Goal: Check status: Check status

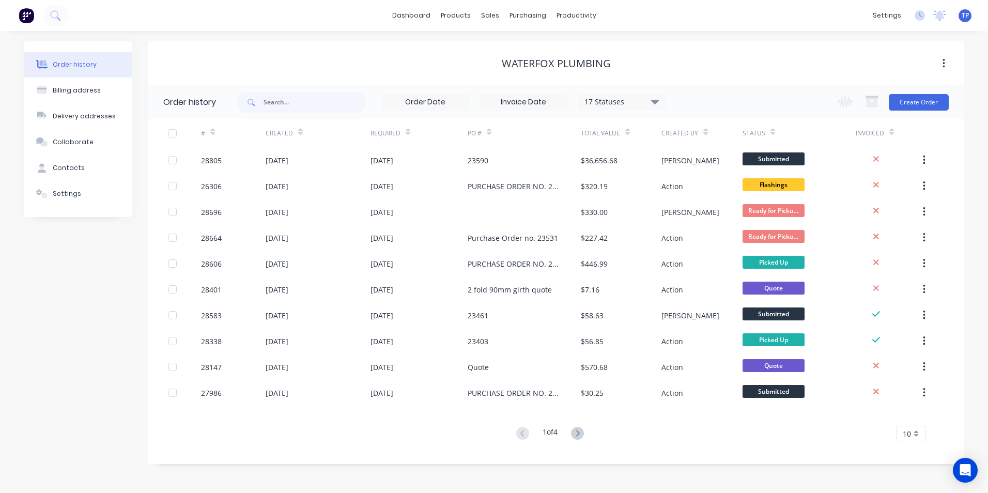
click at [770, 485] on div "Order history Billing address Delivery addresses Collaborate Contacts Settings …" at bounding box center [494, 262] width 988 height 462
click at [495, 11] on div "sales" at bounding box center [490, 15] width 28 height 15
click at [510, 48] on div "Sales Orders" at bounding box center [528, 49] width 42 height 9
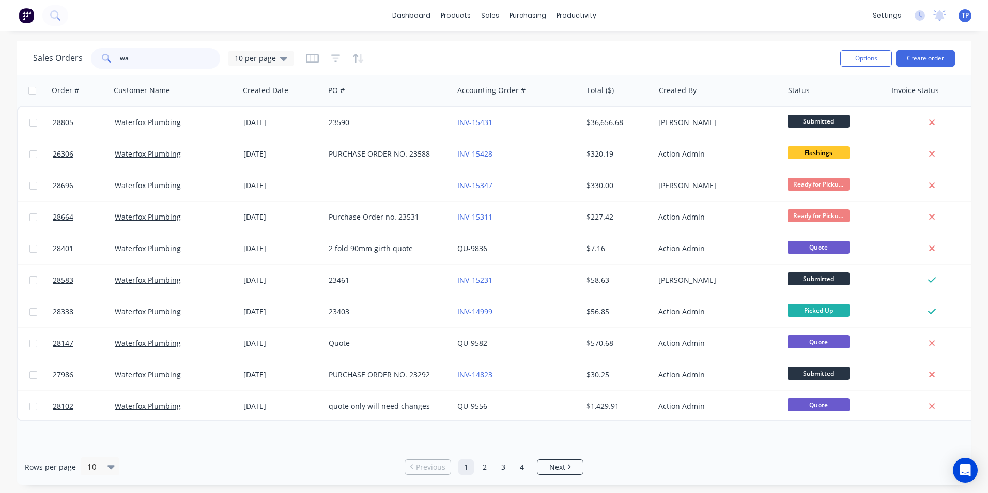
type input "w"
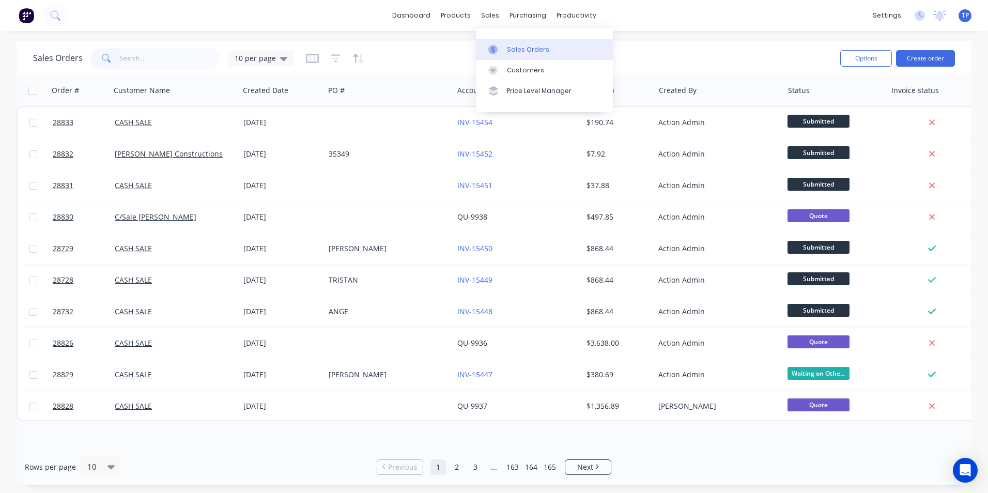
click at [522, 52] on div "Sales Orders" at bounding box center [528, 49] width 42 height 9
click at [545, 51] on div "Purchase Orders" at bounding box center [561, 49] width 55 height 9
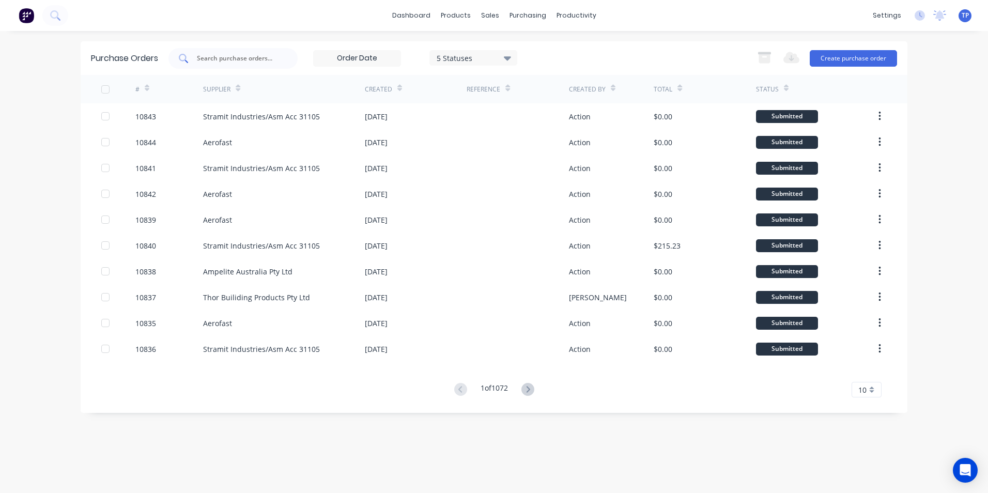
click at [211, 55] on input "text" at bounding box center [239, 58] width 86 height 10
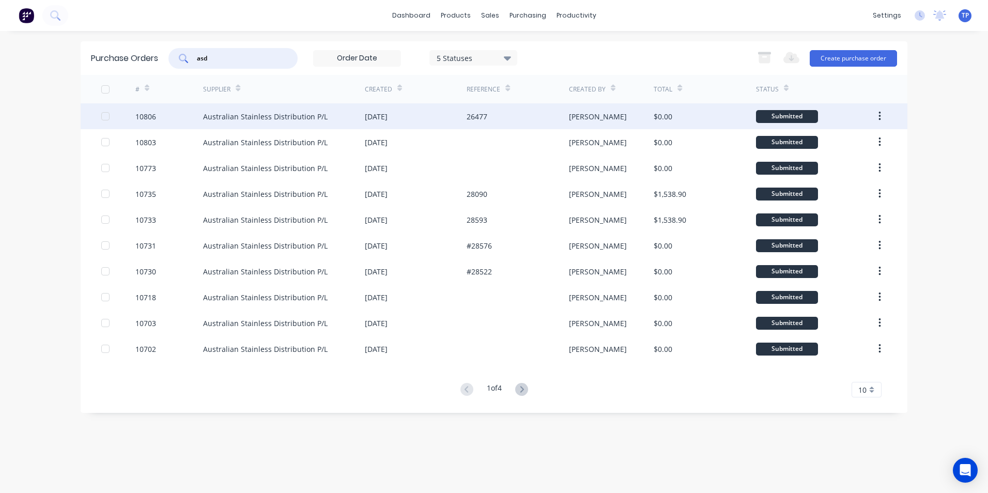
type input "asd"
click at [182, 116] on div "10806" at bounding box center [169, 116] width 68 height 26
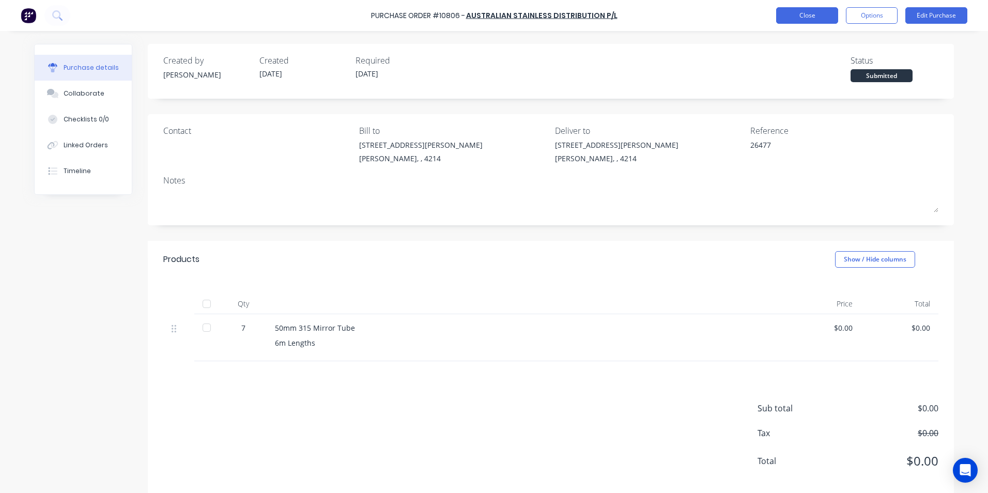
click at [795, 15] on button "Close" at bounding box center [807, 15] width 62 height 17
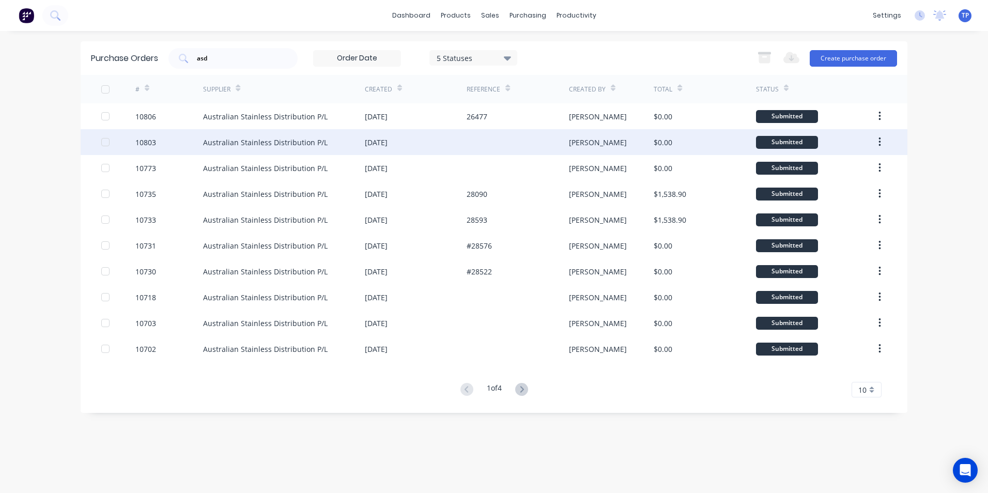
click at [238, 140] on div "Australian Stainless Distribution P/L" at bounding box center [265, 142] width 125 height 11
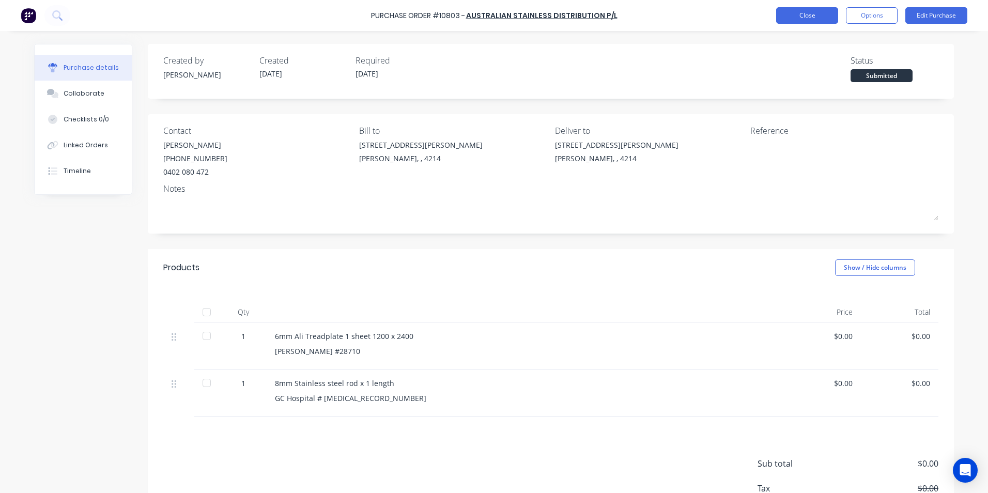
click at [794, 16] on button "Close" at bounding box center [807, 15] width 62 height 17
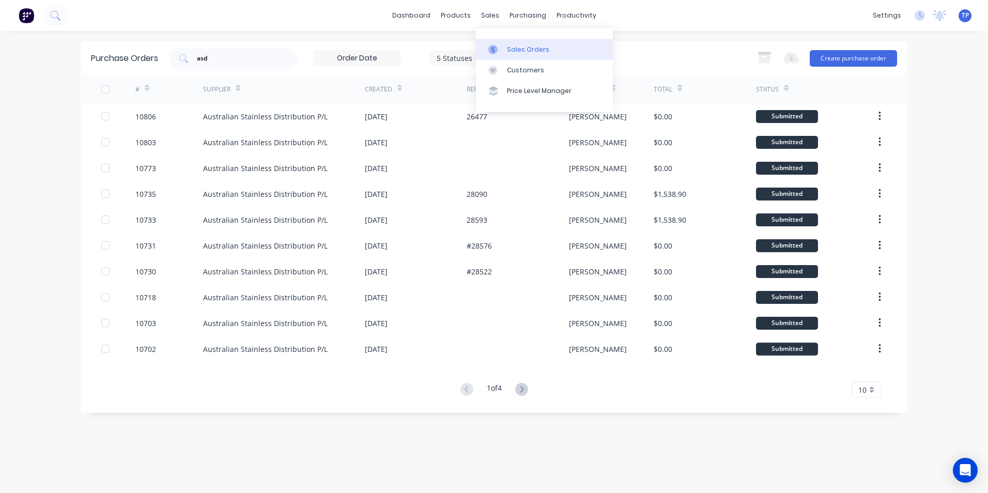
click at [515, 47] on div "Sales Orders" at bounding box center [528, 49] width 42 height 9
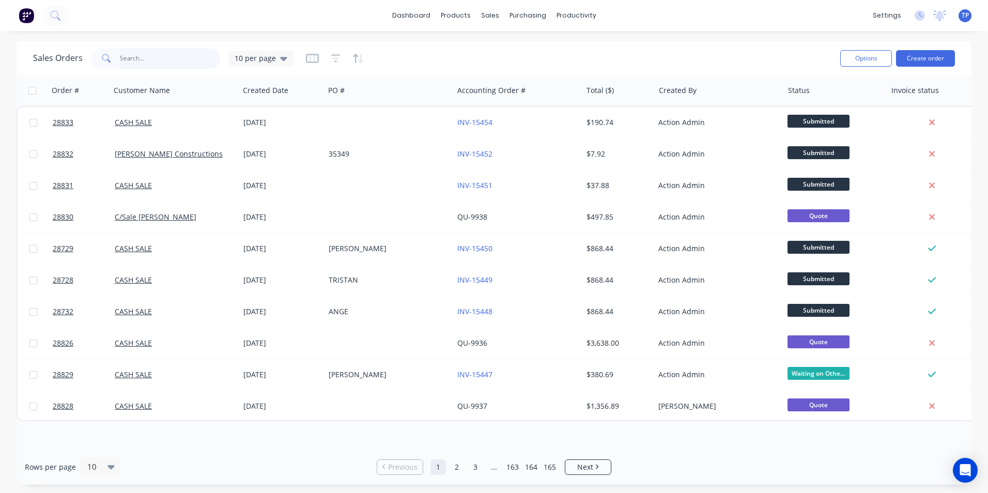
click at [158, 56] on input "text" at bounding box center [170, 58] width 101 height 21
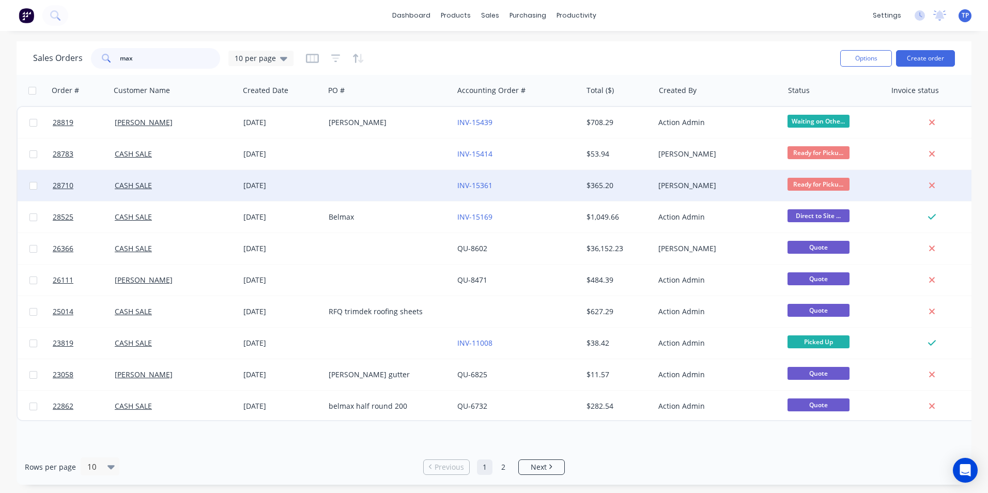
type input "max"
click at [365, 182] on div at bounding box center [388, 185] width 129 height 31
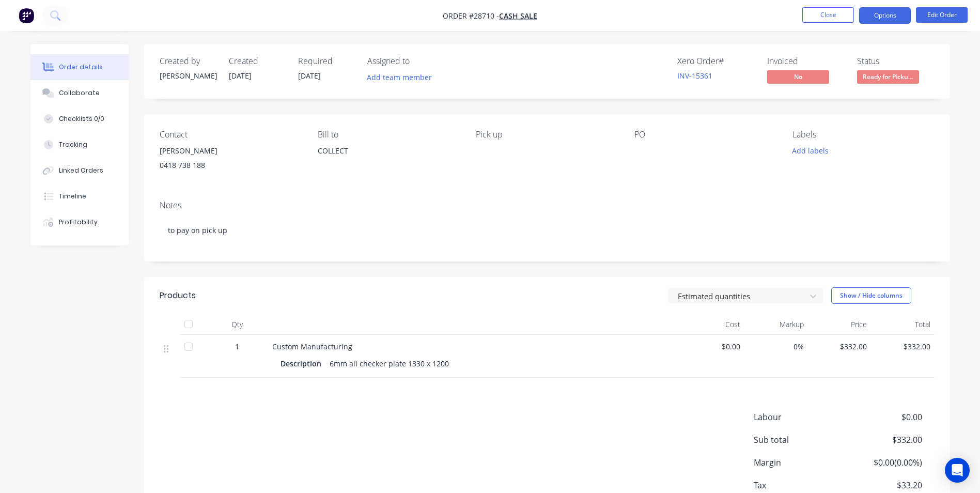
click at [886, 16] on button "Options" at bounding box center [885, 15] width 52 height 17
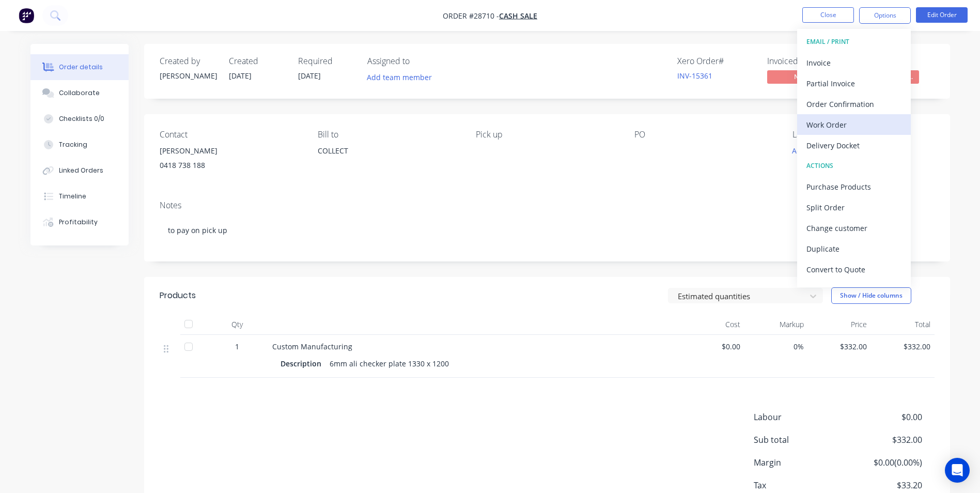
click at [831, 126] on div "Work Order" at bounding box center [853, 124] width 95 height 15
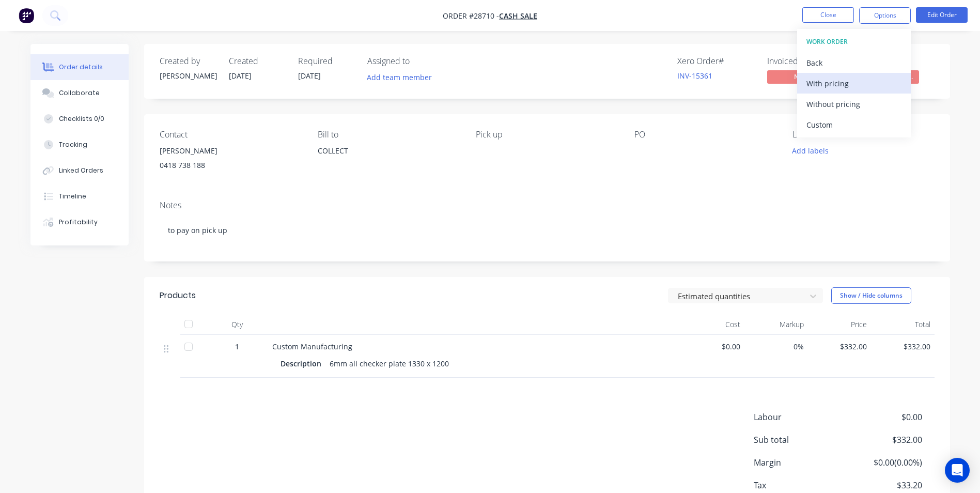
click at [837, 86] on div "With pricing" at bounding box center [853, 83] width 95 height 15
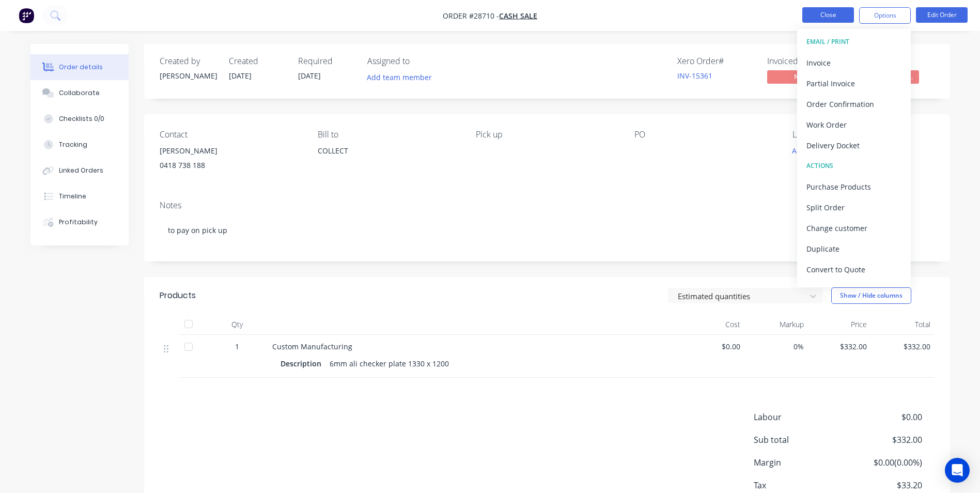
click at [840, 15] on button "Close" at bounding box center [828, 14] width 52 height 15
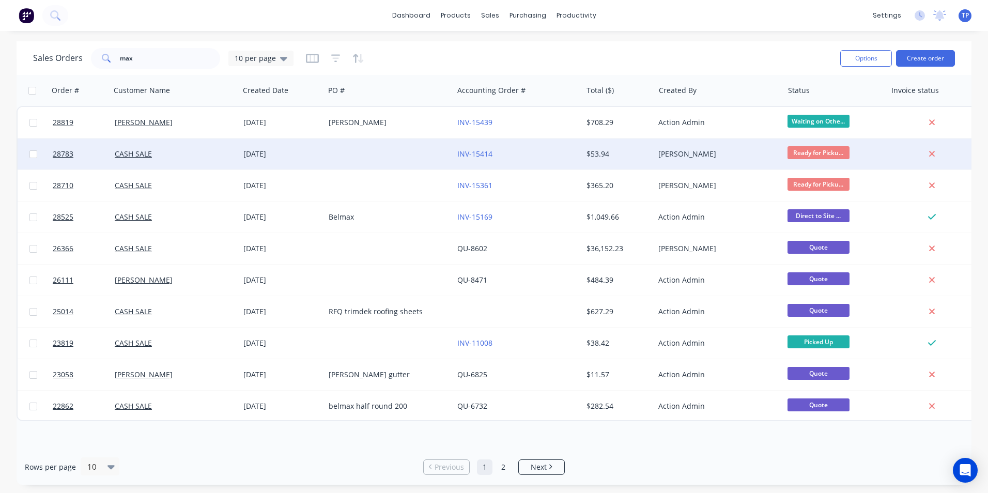
click at [534, 151] on div "INV-15414" at bounding box center [514, 154] width 115 height 10
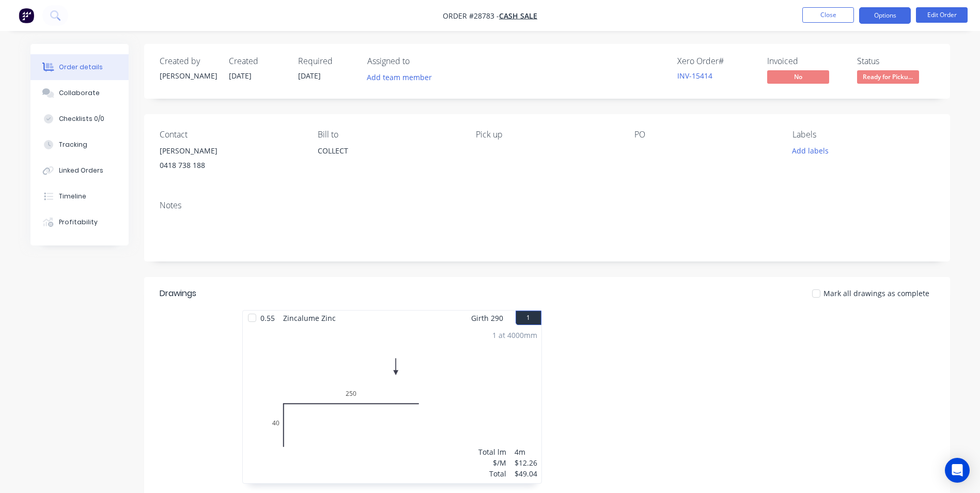
click at [886, 18] on button "Options" at bounding box center [885, 15] width 52 height 17
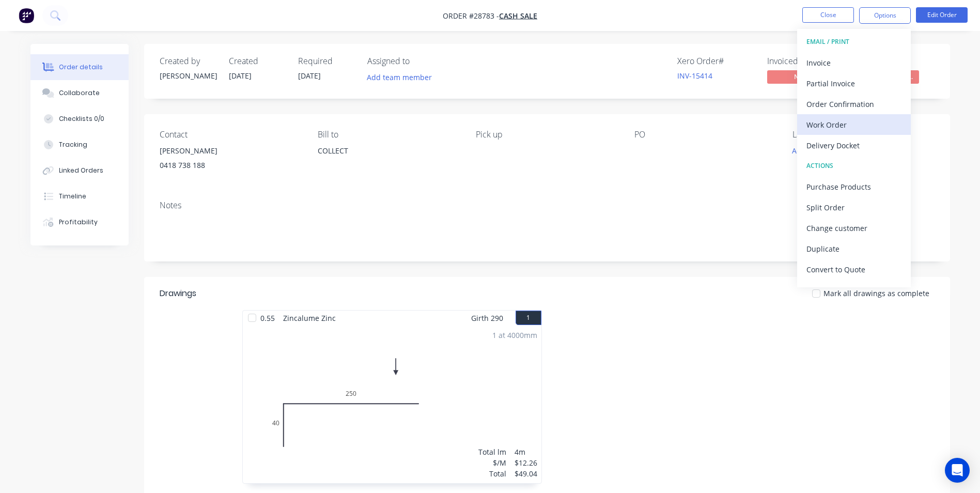
click at [840, 125] on div "Work Order" at bounding box center [853, 124] width 95 height 15
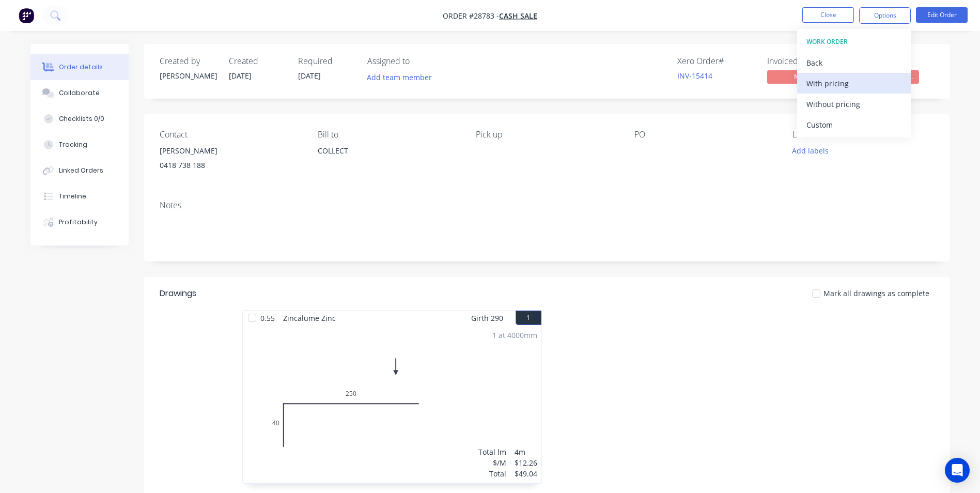
click at [816, 86] on div "With pricing" at bounding box center [853, 83] width 95 height 15
